Goal: Task Accomplishment & Management: Manage account settings

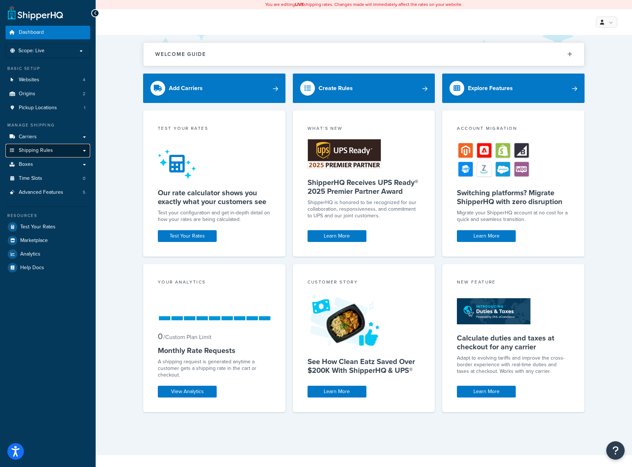
click at [48, 154] on link "Shipping Rules" at bounding box center [48, 151] width 85 height 14
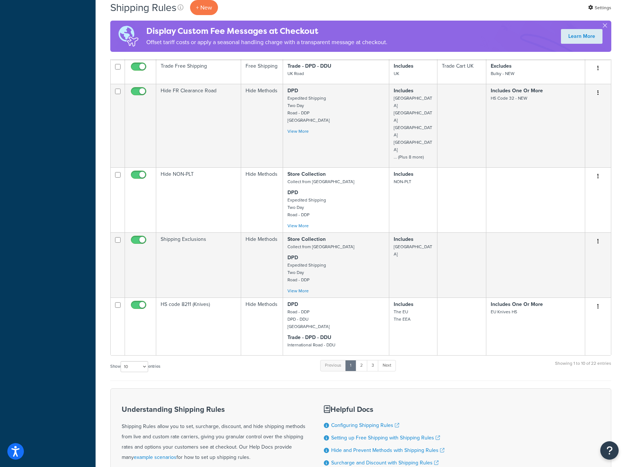
scroll to position [404, 0]
click at [366, 359] on link "2" at bounding box center [362, 364] width 12 height 11
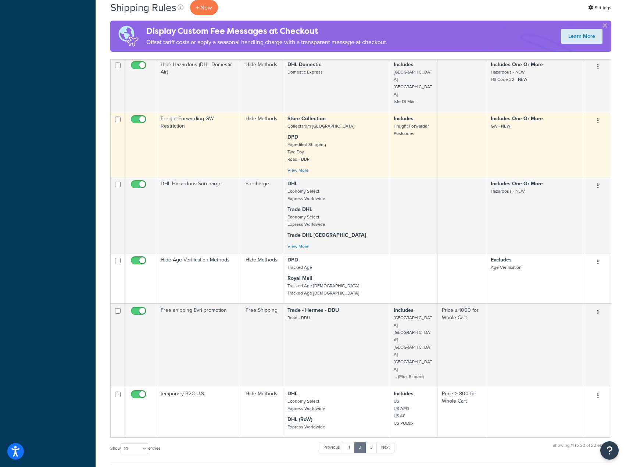
scroll to position [368, 0]
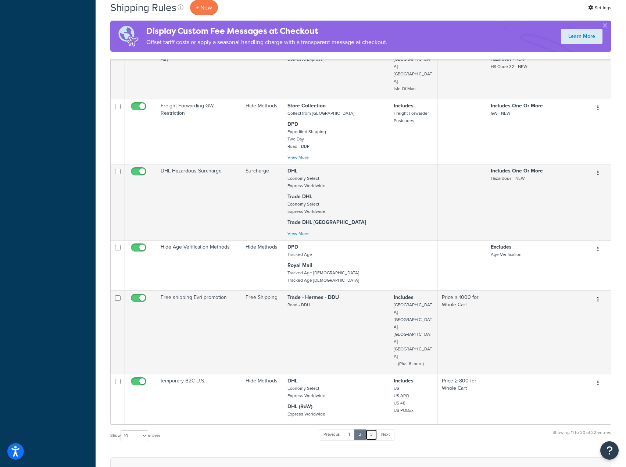
click at [369, 429] on link "3" at bounding box center [371, 434] width 12 height 11
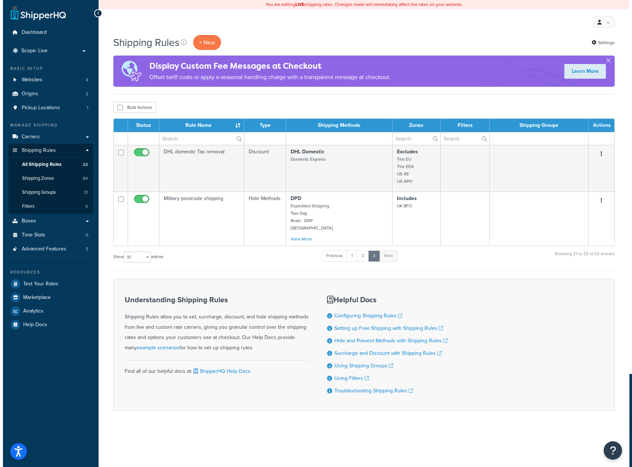
scroll to position [0, 0]
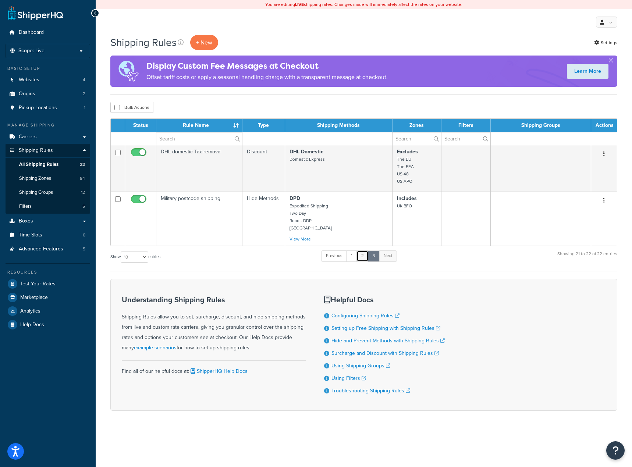
click at [363, 255] on link "2" at bounding box center [362, 255] width 12 height 11
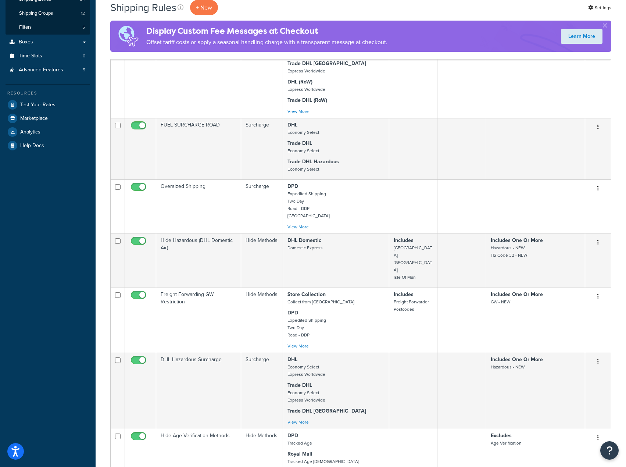
scroll to position [159, 0]
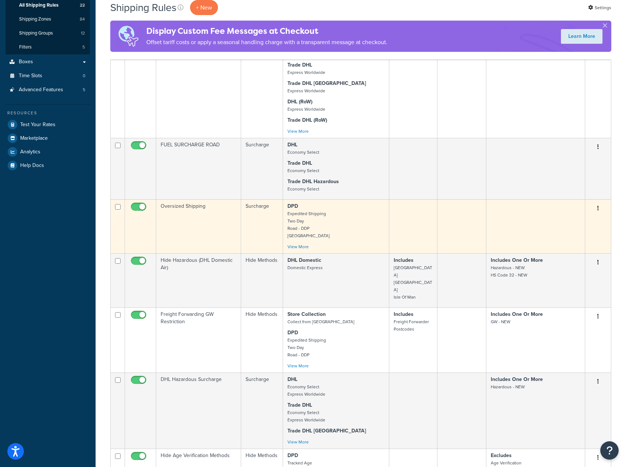
click at [221, 233] on td "Oversized Shipping" at bounding box center [198, 226] width 85 height 54
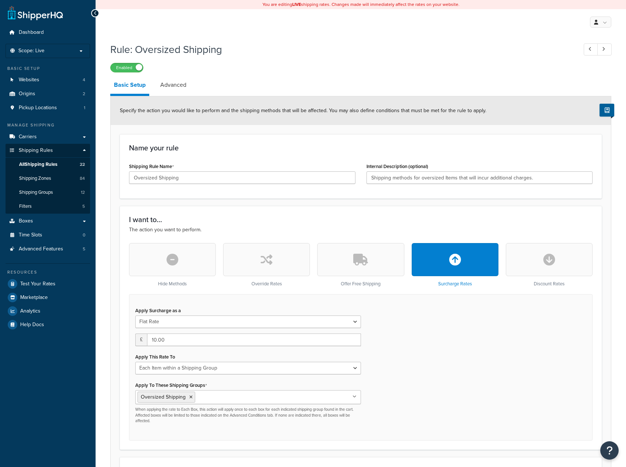
select select "ITEM"
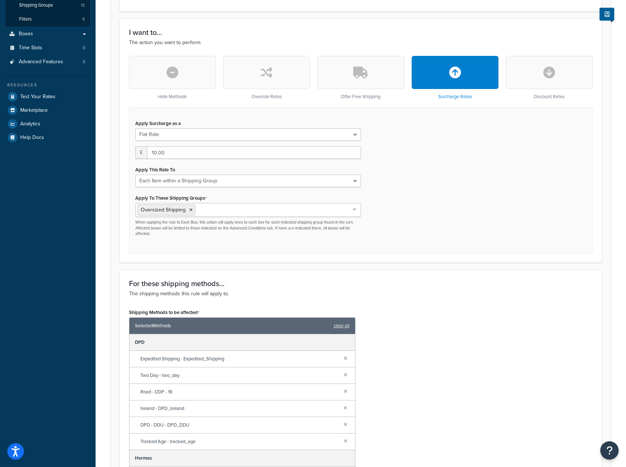
scroll to position [147, 0]
